Goal: Task Accomplishment & Management: Manage account settings

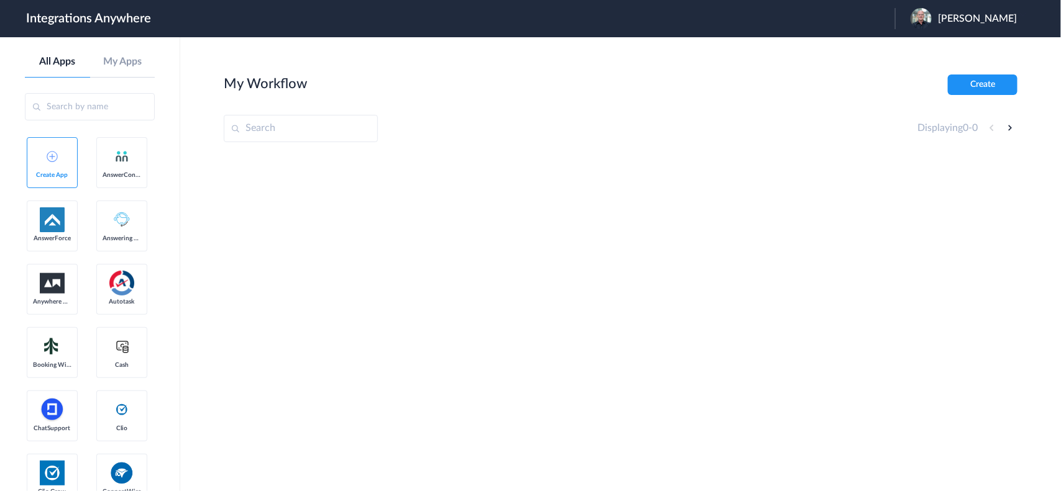
click at [974, 19] on span "Brent Whelan" at bounding box center [977, 19] width 79 height 12
click at [930, 51] on link "Logout" at bounding box center [917, 50] width 26 height 9
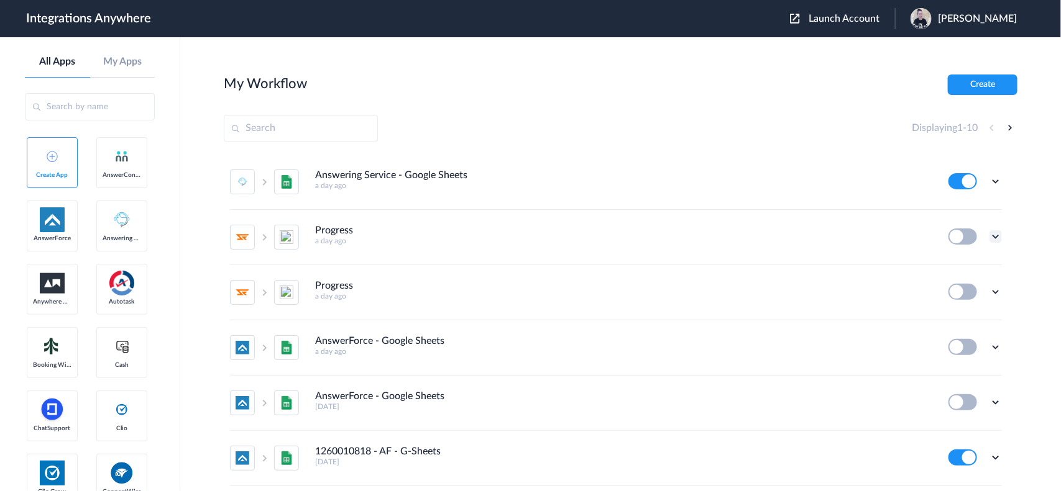
click at [989, 234] on icon at bounding box center [995, 237] width 12 height 12
click at [952, 309] on span "Delete" at bounding box center [956, 311] width 25 height 9
click at [943, 312] on span "Are you sure?" at bounding box center [952, 316] width 44 height 19
click at [989, 234] on icon at bounding box center [995, 237] width 12 height 12
click at [951, 307] on span "Delete" at bounding box center [956, 311] width 25 height 9
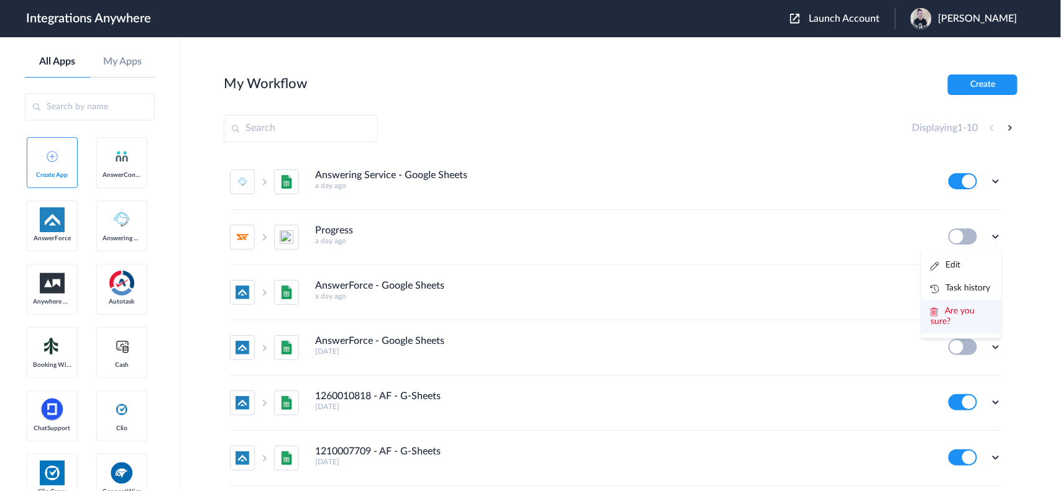
click at [943, 307] on span "Are you sure?" at bounding box center [952, 316] width 44 height 19
click at [989, 179] on icon at bounding box center [995, 181] width 12 height 12
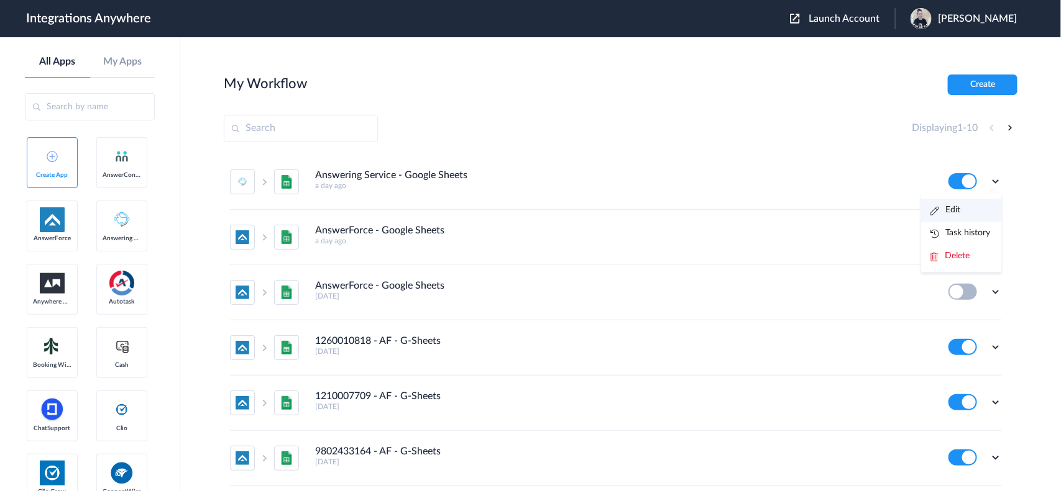
click at [941, 203] on li "Edit" at bounding box center [961, 210] width 81 height 23
click at [977, 180] on div "Edit Task history Delete" at bounding box center [974, 181] width 53 height 16
click at [989, 179] on icon at bounding box center [995, 181] width 12 height 12
click at [958, 207] on li "Edit" at bounding box center [961, 210] width 81 height 23
click at [989, 235] on icon at bounding box center [995, 237] width 12 height 12
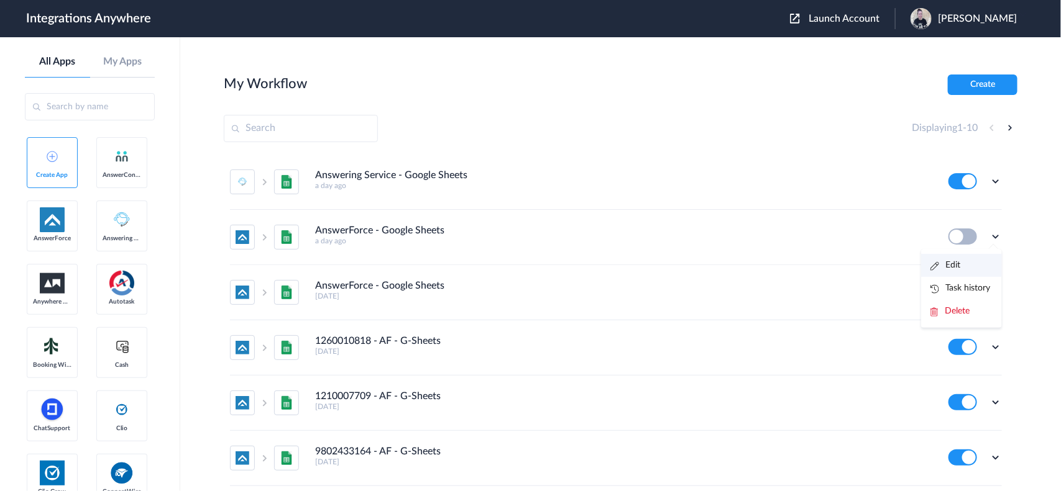
click at [937, 265] on link "Edit" at bounding box center [945, 265] width 30 height 9
click at [989, 238] on icon at bounding box center [995, 237] width 12 height 12
click at [954, 307] on span "Delete" at bounding box center [956, 311] width 25 height 9
click at [953, 312] on span "Are you sure?" at bounding box center [952, 316] width 44 height 19
click at [631, 240] on h5 "[DATE]" at bounding box center [623, 241] width 616 height 9
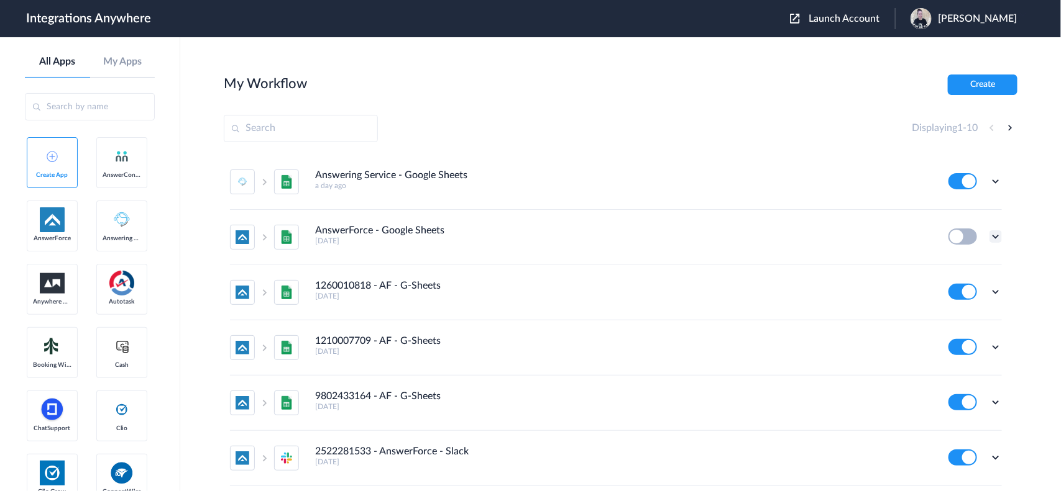
click at [989, 233] on icon at bounding box center [995, 237] width 12 height 12
click at [948, 262] on li "Edit" at bounding box center [961, 265] width 81 height 23
click at [989, 237] on icon at bounding box center [995, 237] width 12 height 12
click at [946, 262] on link "Edit" at bounding box center [945, 265] width 30 height 9
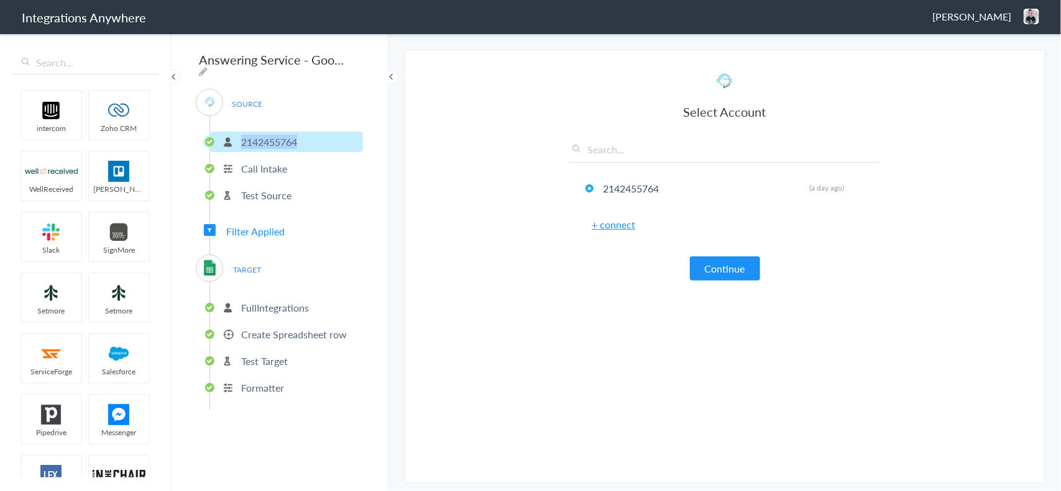
copy p "2142455764"
drag, startPoint x: 302, startPoint y: 137, endPoint x: 322, endPoint y: 104, distance: 39.0
click at [246, 135] on li "2142455764" at bounding box center [286, 142] width 153 height 21
click at [208, 66] on icon at bounding box center [203, 71] width 9 height 10
drag, startPoint x: 244, startPoint y: 63, endPoint x: 187, endPoint y: 66, distance: 56.6
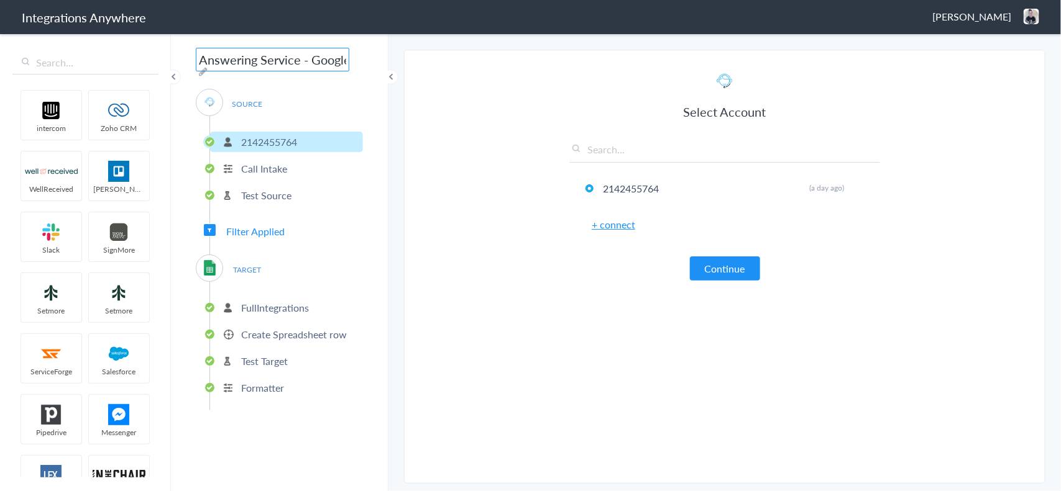
click at [187, 66] on div "Answering Service - Google Sheets SOURCE 2142455764 Call Intake Test Source Fil…" at bounding box center [279, 261] width 217 height 459
click at [198, 62] on input "Answering Service - Google Sheets" at bounding box center [272, 60] width 153 height 24
paste input "2142455764"
type input "2142455764 - Answering Service - Google Sheets"
click at [325, 201] on ul "2142455764 Call Intake Test Source" at bounding box center [285, 167] width 153 height 102
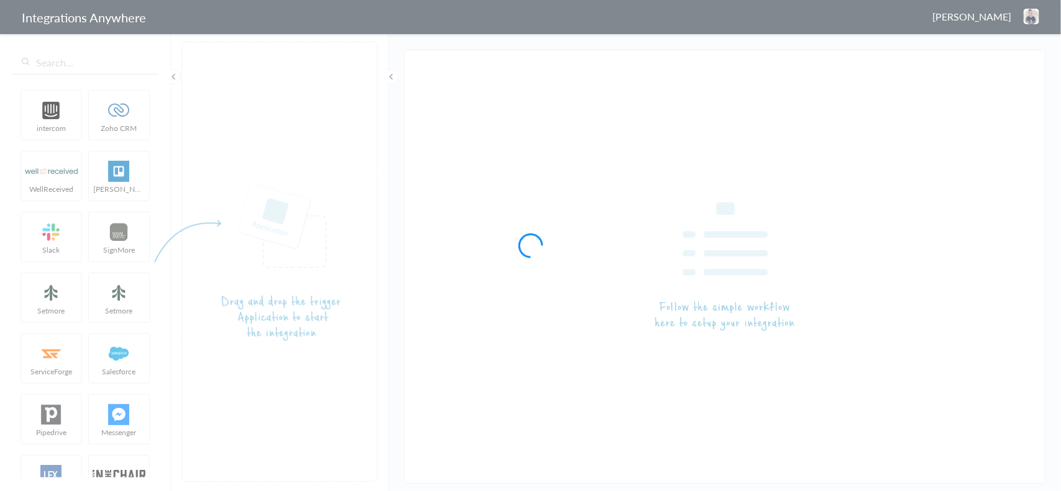
type input "2142455764 - Answering Service - Google Sheets"
type input "AnswerForce - Google Sheets"
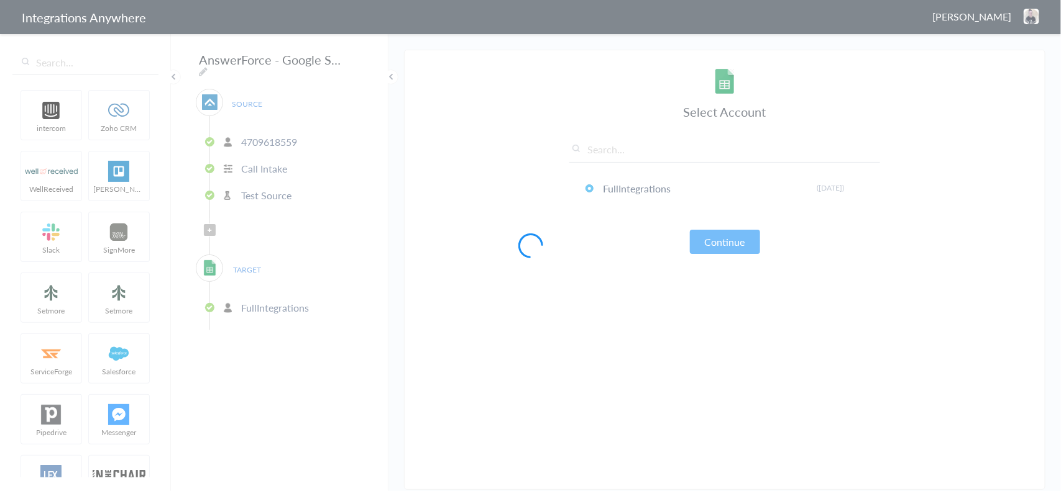
drag, startPoint x: 240, startPoint y: 135, endPoint x: 306, endPoint y: 135, distance: 65.9
click at [306, 135] on div at bounding box center [530, 245] width 1061 height 491
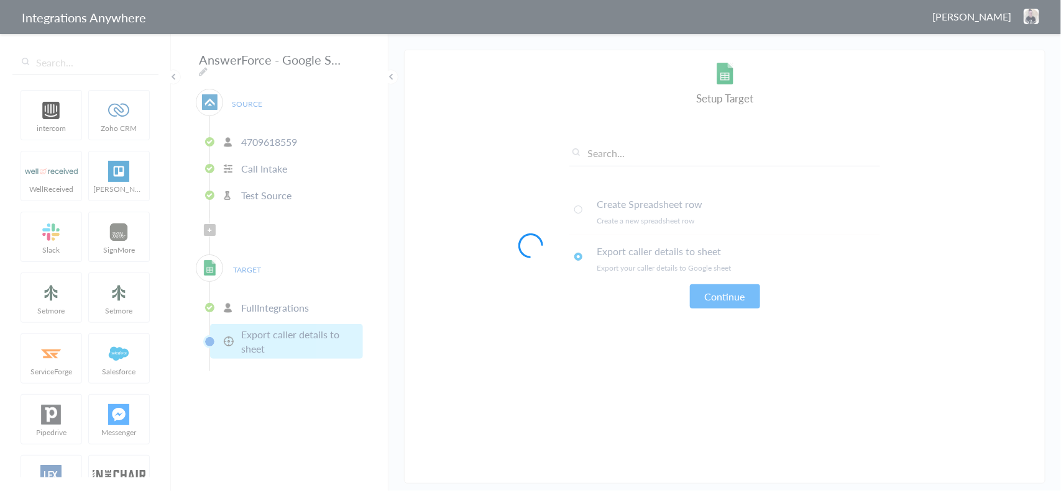
drag, startPoint x: 306, startPoint y: 135, endPoint x: 234, endPoint y: 132, distance: 72.8
click at [234, 132] on div at bounding box center [530, 245] width 1061 height 491
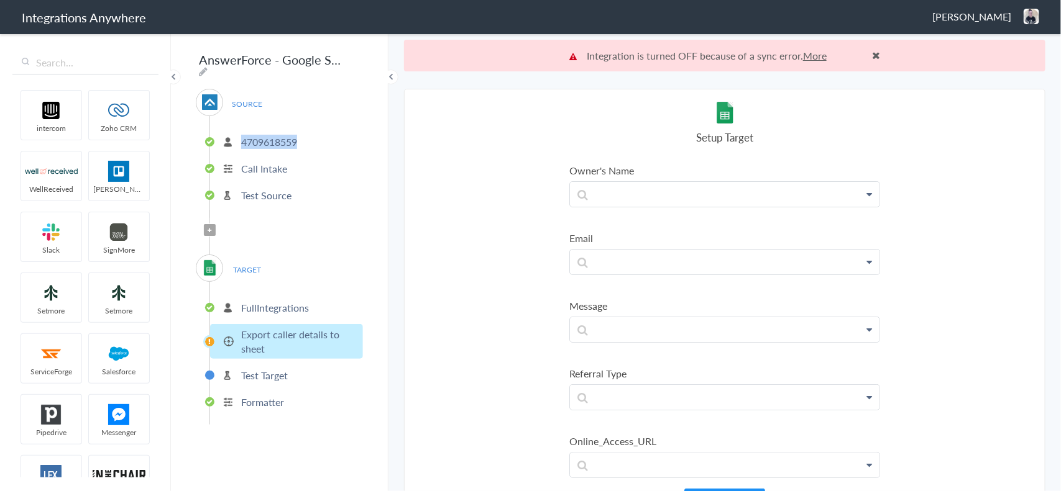
copy p "4709618559"
drag, startPoint x: 238, startPoint y: 134, endPoint x: 303, endPoint y: 132, distance: 65.3
click at [303, 132] on li "4709618559" at bounding box center [286, 142] width 153 height 21
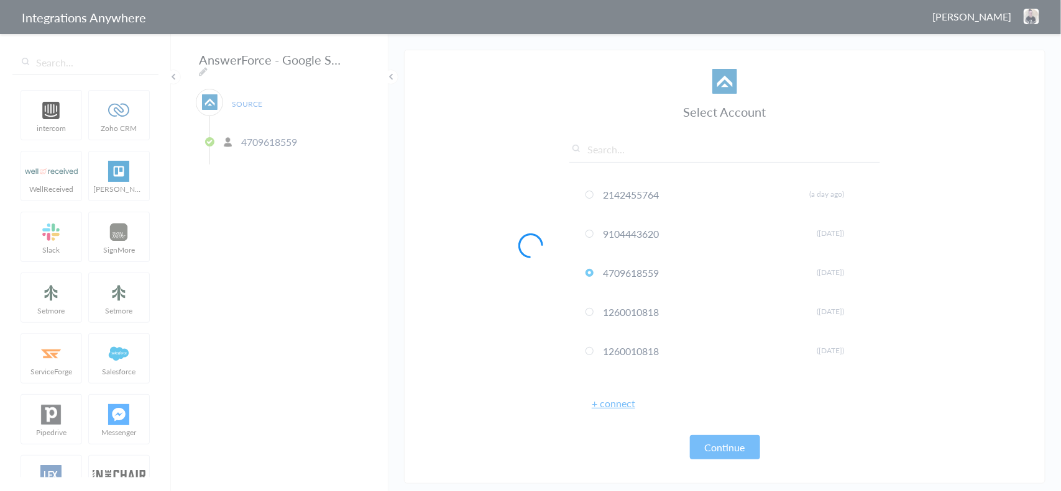
click at [350, 59] on div at bounding box center [530, 245] width 1061 height 491
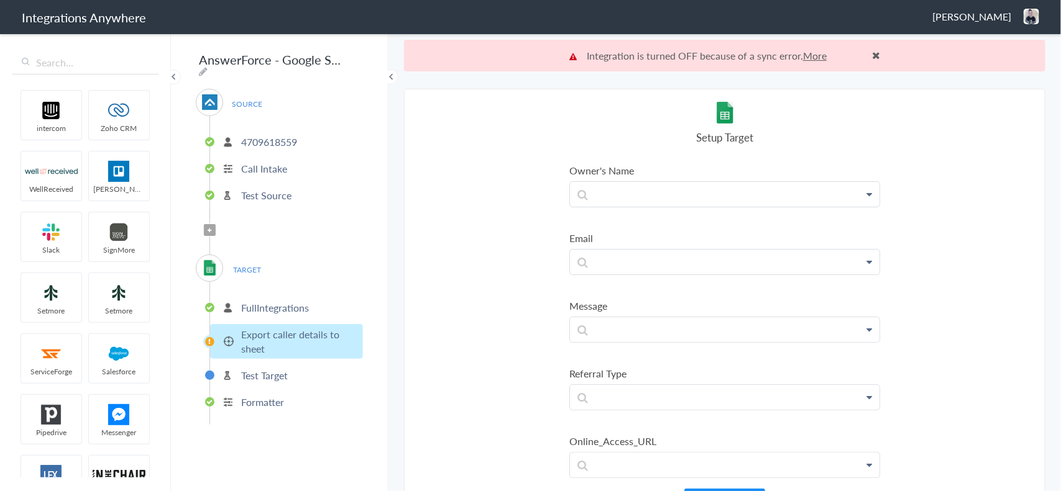
click at [208, 66] on icon at bounding box center [203, 71] width 9 height 10
drag, startPoint x: 216, startPoint y: 63, endPoint x: 167, endPoint y: 63, distance: 49.1
click at [151, 0] on body "Integrations Anywhere [PERSON_NAME] Logout Dashboard intercom Zoho CRM WellRece…" at bounding box center [530, 0] width 1061 height 0
click at [200, 63] on input "AnswerForce - Google Sheets" at bounding box center [272, 60] width 153 height 24
paste input "4709618559"
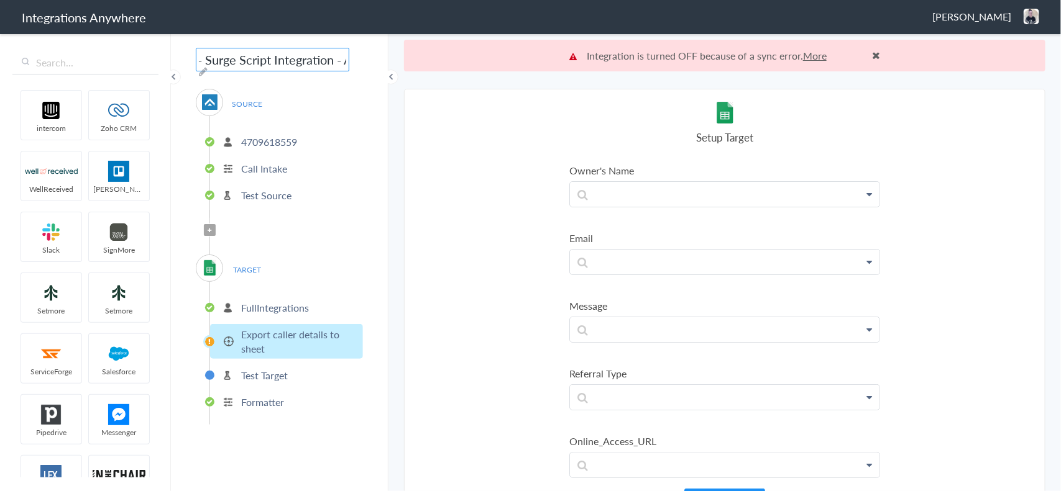
scroll to position [0, 82]
click at [330, 59] on input "4709618559 - Surge Script Integration - AnswerForce - Google Sheets" at bounding box center [272, 60] width 153 height 24
type input "4709618559 - Surge Script Integration DND - AnswerForce - Google Sheets"
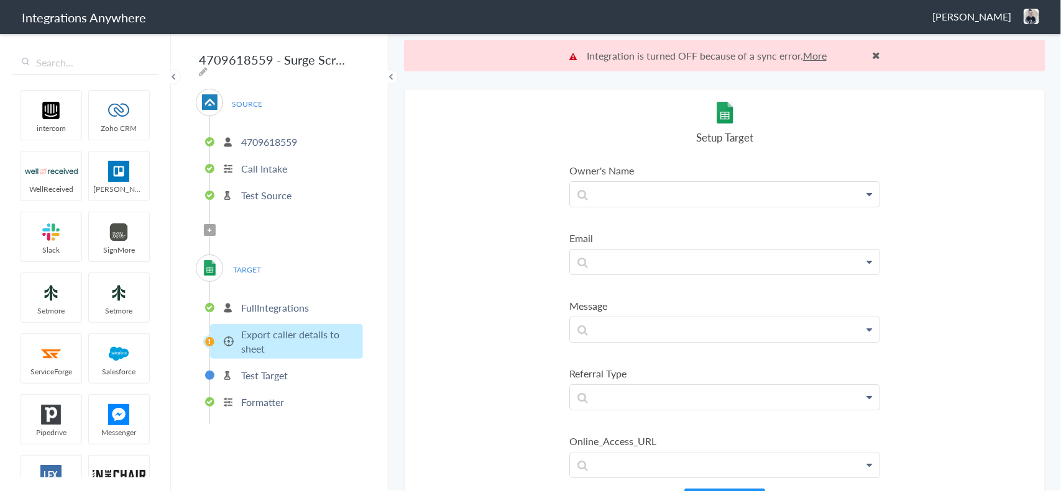
click at [350, 103] on div "SOURCE 4709618559 Call Intake Test Source" at bounding box center [279, 153] width 167 height 129
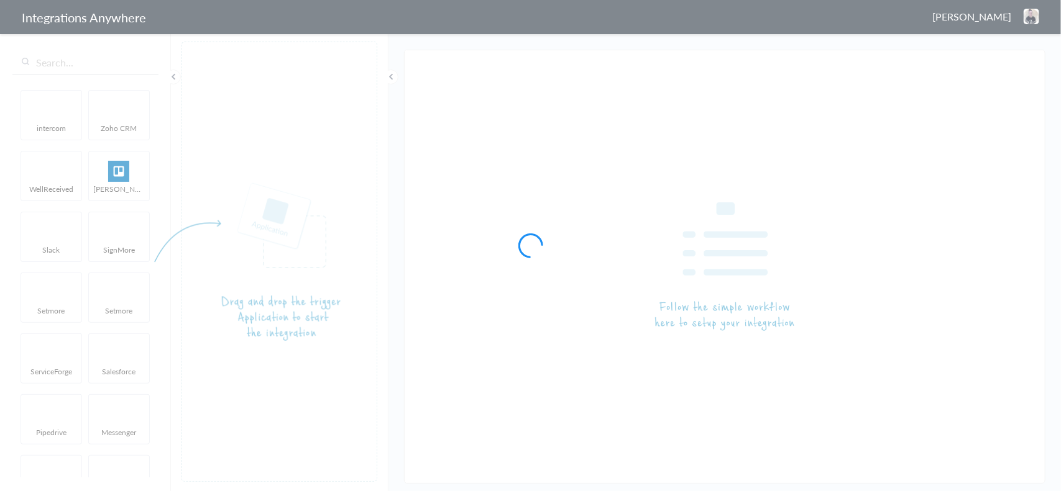
type input "4709618559 - Surge Script Integration DND - AnswerForce - Google Sheets"
